Goal: Task Accomplishment & Management: Complete application form

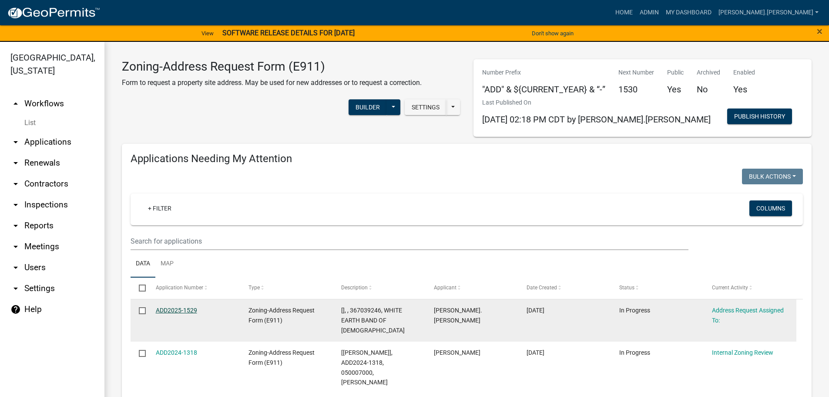
click at [189, 309] on link "ADD2025-1529" at bounding box center [176, 309] width 41 height 7
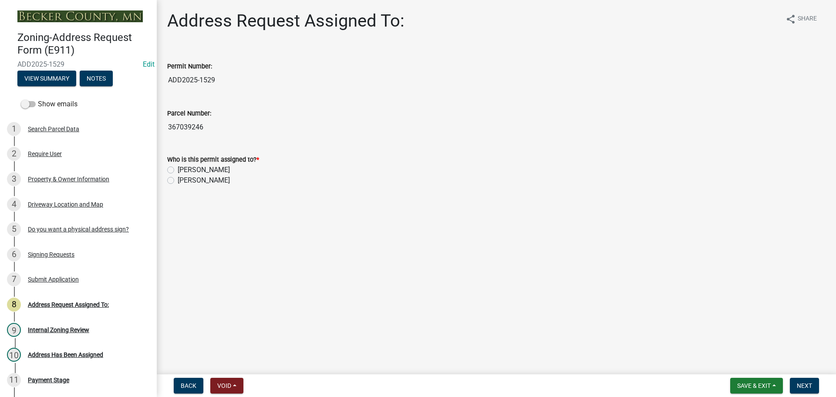
click at [178, 171] on label "[PERSON_NAME]" at bounding box center [204, 170] width 52 height 10
click at [178, 170] on input "[PERSON_NAME]" at bounding box center [181, 168] width 6 height 6
radio input "true"
click at [809, 391] on button "Next" at bounding box center [804, 385] width 29 height 16
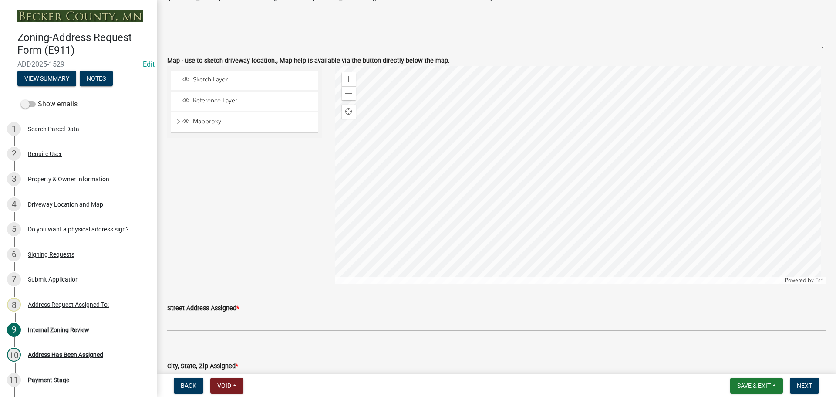
scroll to position [827, 0]
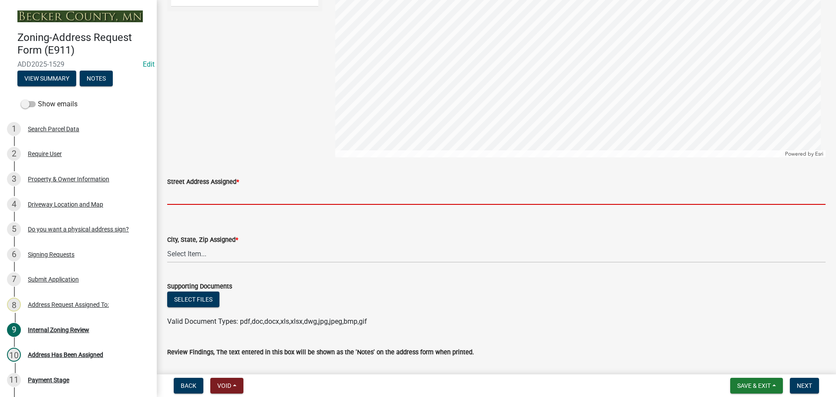
click at [218, 197] on input "Street Address Assigned *" at bounding box center [496, 196] width 658 height 18
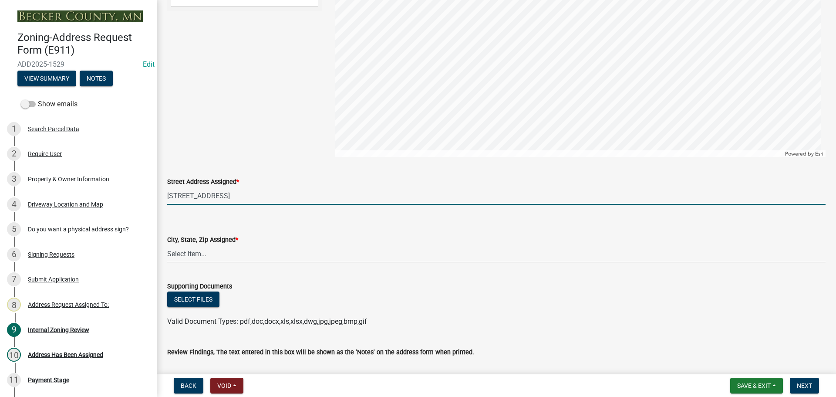
type input "[STREET_ADDRESS]"
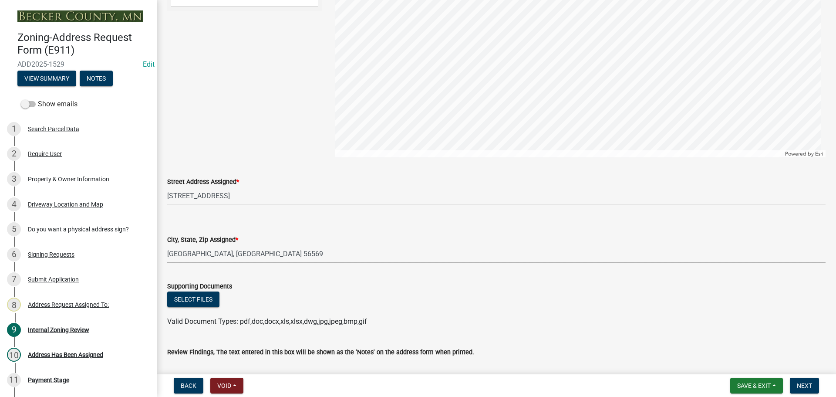
select select "2cd19a71-55ef-4b70-b28f-1dc77561399e"
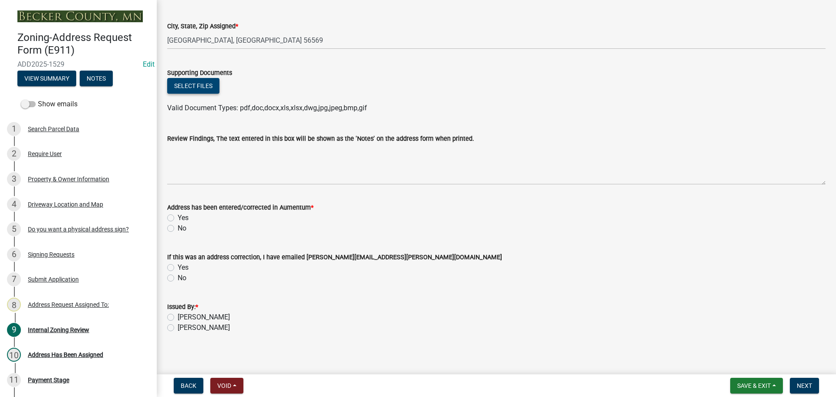
scroll to position [1044, 0]
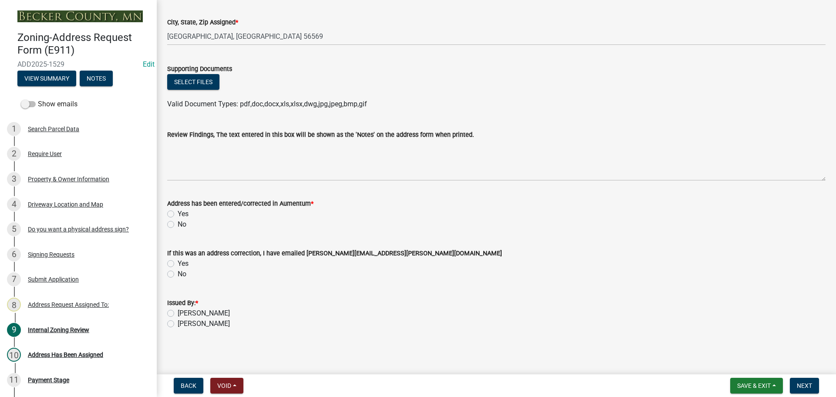
click at [178, 214] on label "Yes" at bounding box center [183, 214] width 11 height 10
click at [178, 214] on input "Yes" at bounding box center [181, 212] width 6 height 6
radio input "true"
click at [178, 314] on label "[PERSON_NAME]" at bounding box center [204, 313] width 52 height 10
click at [178, 313] on input "[PERSON_NAME]" at bounding box center [181, 311] width 6 height 6
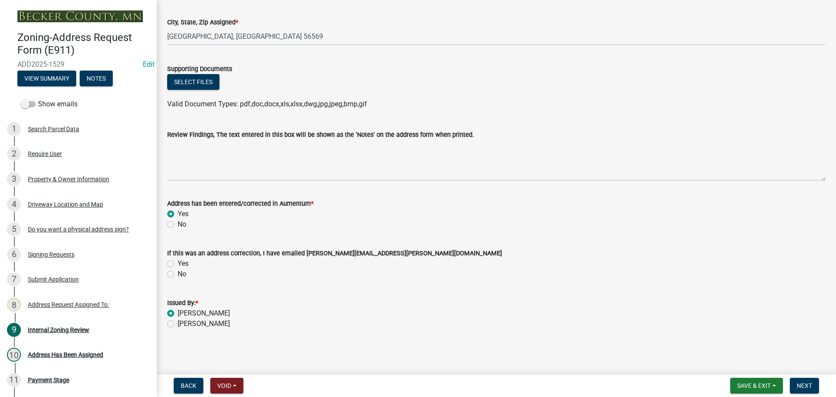
radio input "true"
click at [801, 385] on span "Next" at bounding box center [804, 385] width 15 height 7
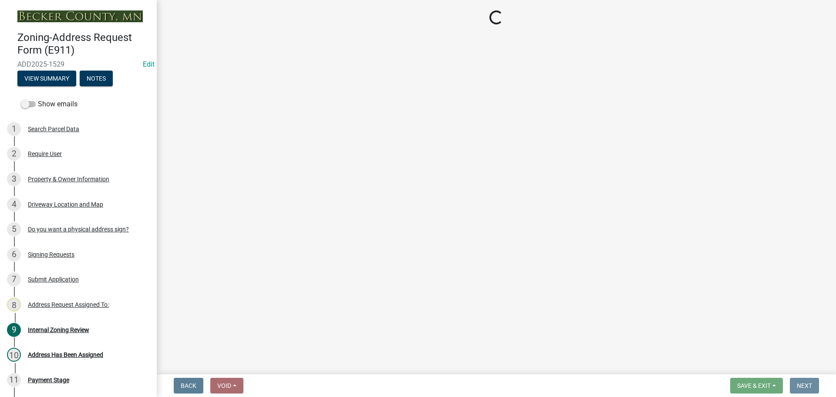
scroll to position [0, 0]
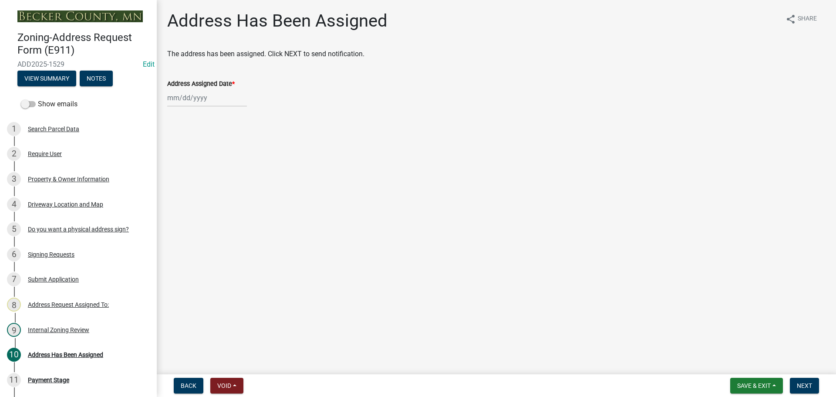
select select "9"
select select "2025"
click at [173, 96] on div "[PERSON_NAME] Feb Mar Apr [PERSON_NAME][DATE] Oct Nov [DATE] 1526 1527 1528 152…" at bounding box center [207, 98] width 80 height 18
drag, startPoint x: 176, startPoint y: 173, endPoint x: 188, endPoint y: 169, distance: 11.8
click at [176, 173] on div "15" at bounding box center [176, 172] width 14 height 14
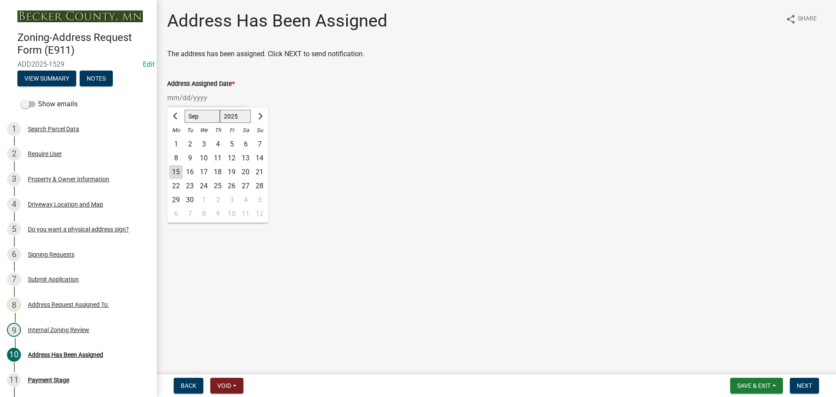
type input "[DATE]"
click at [815, 386] on button "Next" at bounding box center [804, 385] width 29 height 16
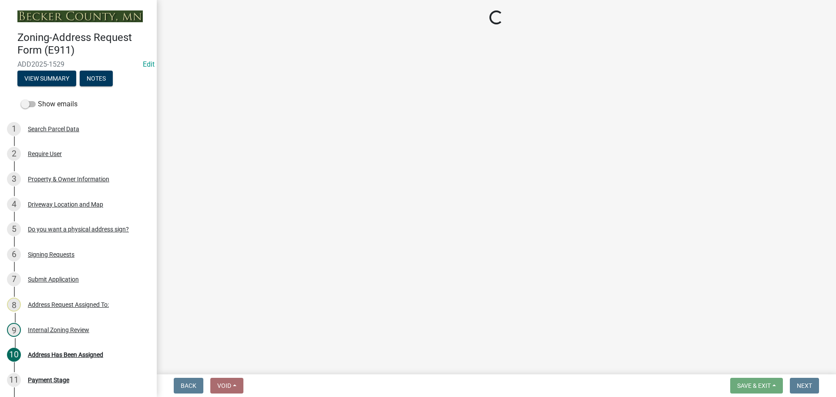
select select "3: 3"
